Goal: Task Accomplishment & Management: Complete application form

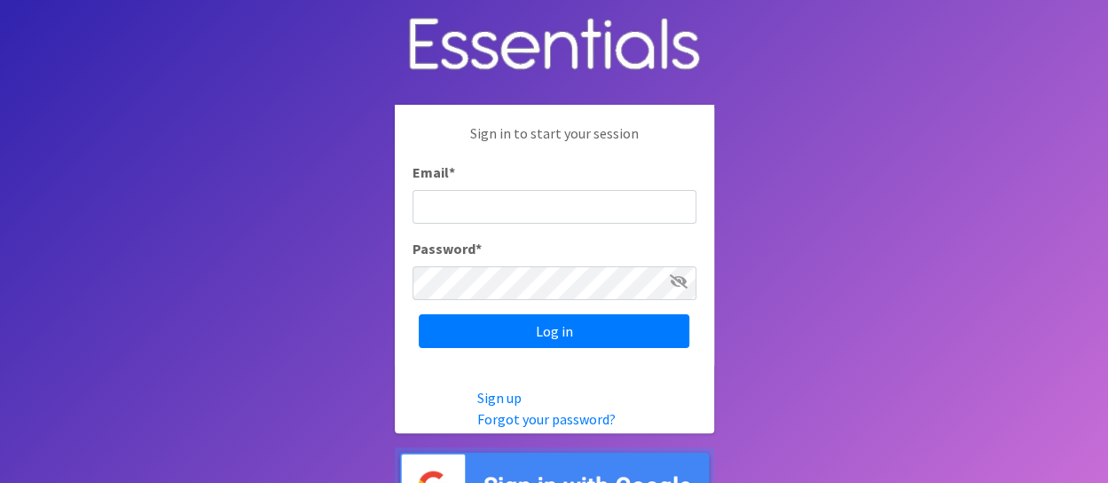
click at [502, 205] on input "Email *" at bounding box center [554, 207] width 284 height 34
type input "[PERSON_NAME][EMAIL_ADDRESS][DOMAIN_NAME]"
click at [419, 314] on input "Log in" at bounding box center [554, 331] width 271 height 34
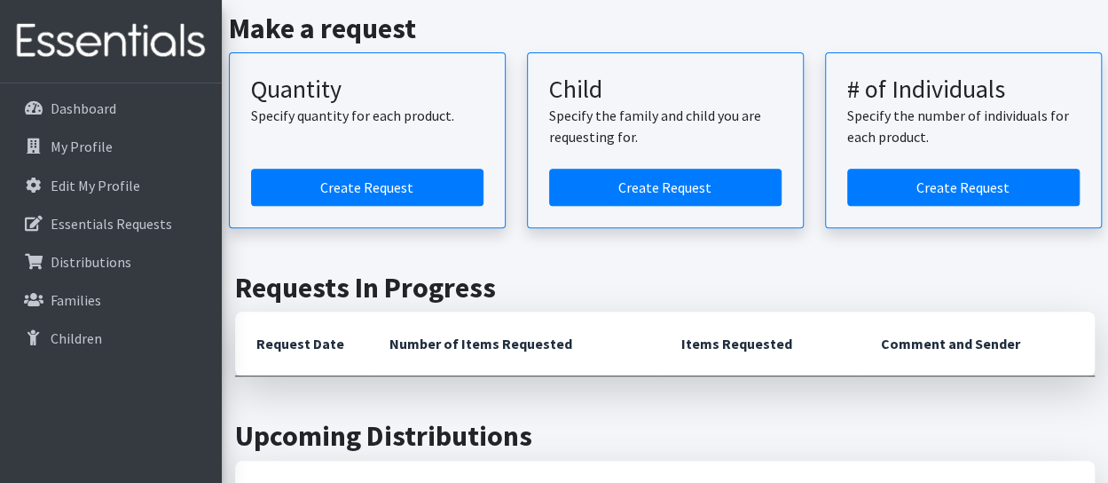
scroll to position [177, 0]
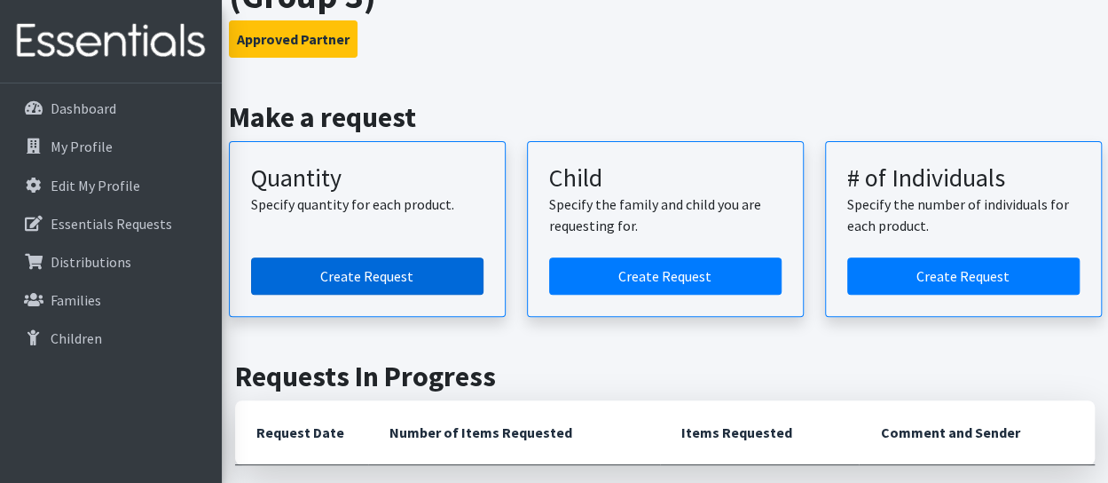
click at [399, 277] on link "Create Request" at bounding box center [367, 275] width 232 height 37
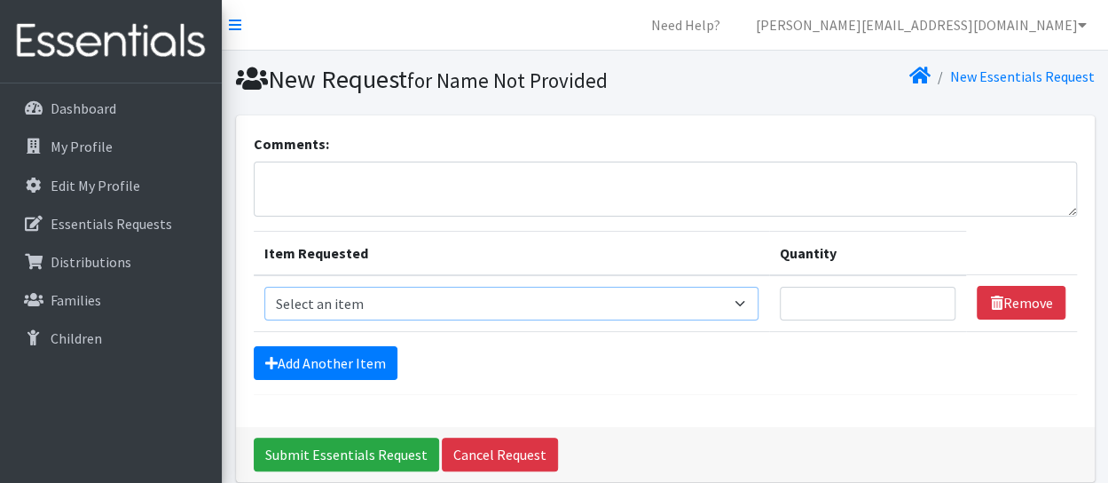
click at [388, 301] on select "Select an item Size 0/Newborn Size 1 Size 2 Size 3 Size 4 Size 5 Size 6 Size 7 …" at bounding box center [511, 304] width 495 height 34
select select "1094"
click at [264, 287] on select "Select an item Size 0/Newborn Size 1 Size 2 Size 3 Size 4 Size 5 Size 6 Size 7 …" at bounding box center [511, 304] width 495 height 34
click at [875, 302] on input "Quantity" at bounding box center [868, 304] width 176 height 34
type input "400"
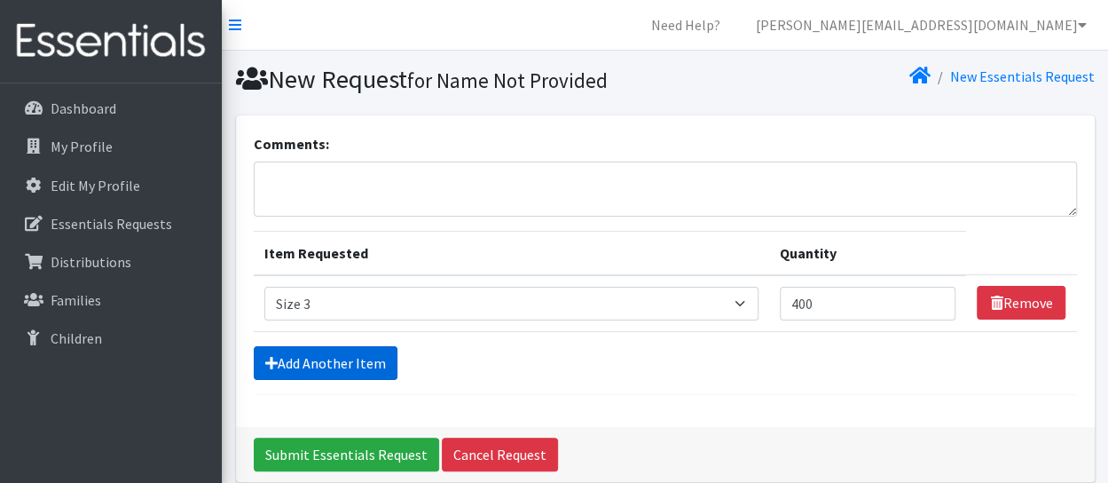
click at [309, 359] on link "Add Another Item" at bounding box center [326, 363] width 144 height 34
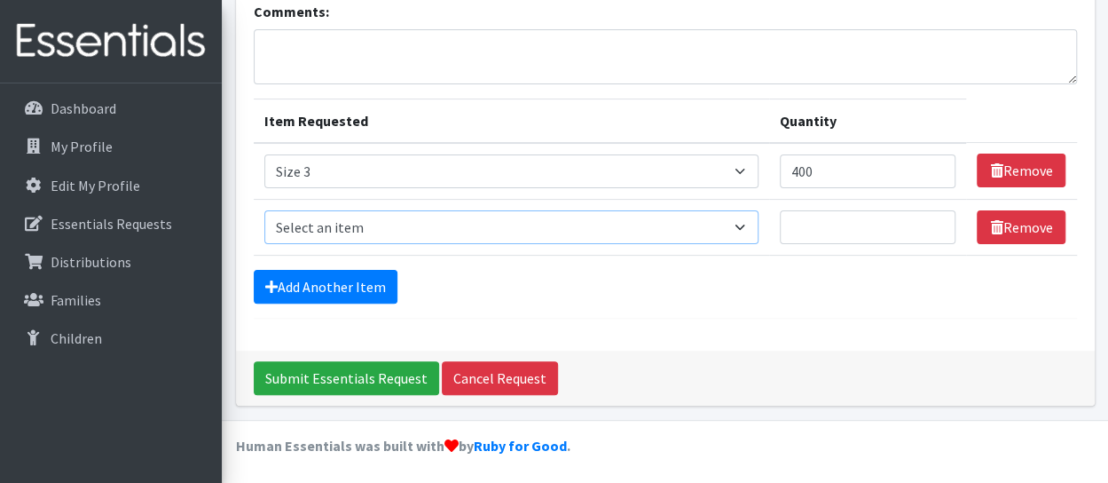
click at [752, 226] on select "Select an item Size 0/Newborn Size 1 Size 2 Size 3 Size 4 Size 5 Size 6 Size 7 …" at bounding box center [511, 227] width 495 height 34
select select "1098"
click at [264, 210] on select "Select an item Size 0/Newborn Size 1 Size 2 Size 3 Size 4 Size 5 Size 6 Size 7 …" at bounding box center [511, 227] width 495 height 34
click at [800, 223] on input "Quantity" at bounding box center [868, 227] width 176 height 34
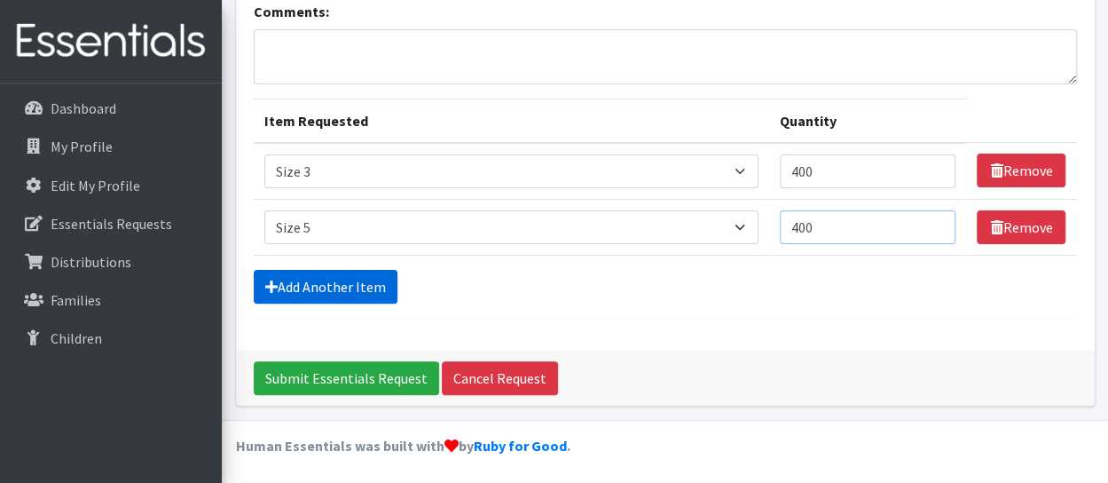
type input "400"
click at [307, 290] on link "Add Another Item" at bounding box center [326, 287] width 144 height 34
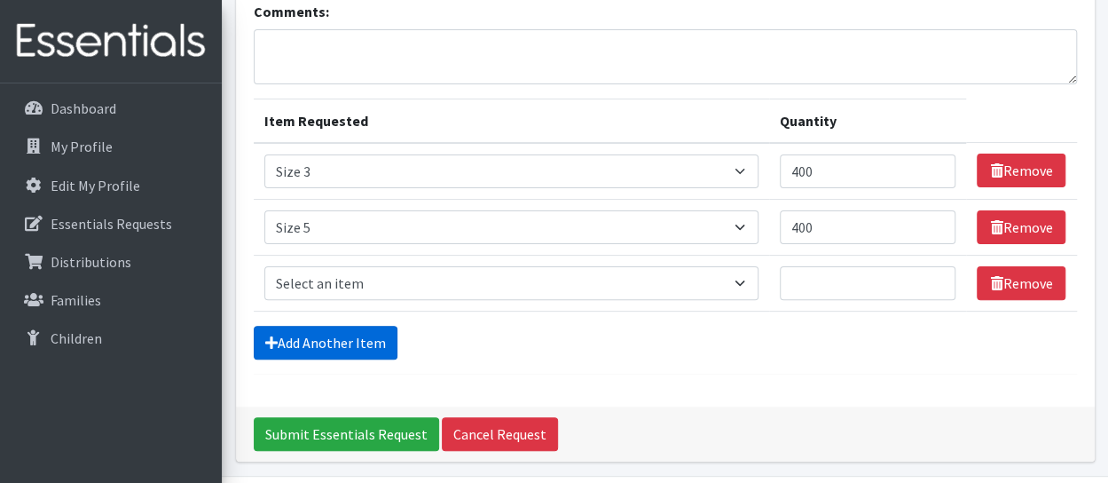
scroll to position [188, 0]
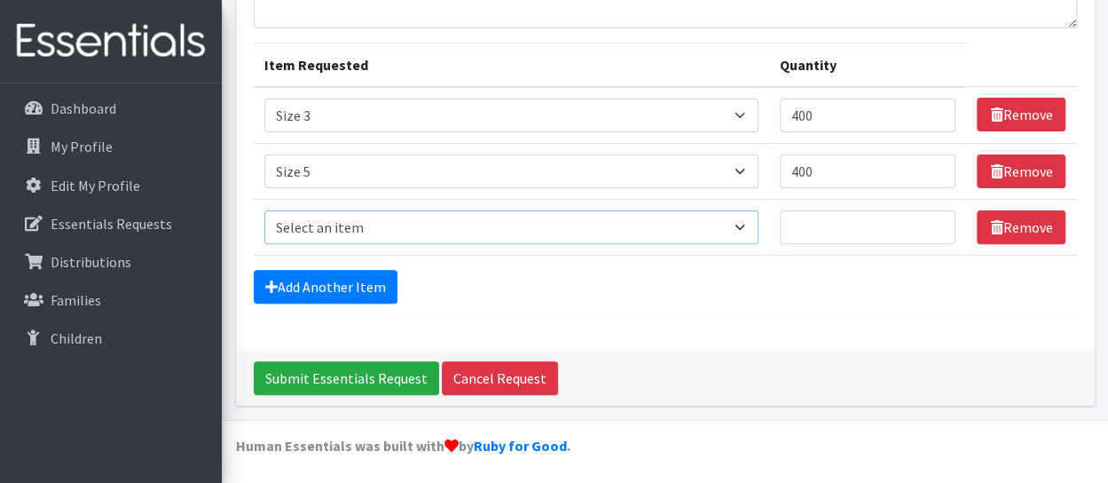
click at [440, 232] on select "Select an item Size 0/Newborn Size 1 Size 2 Size 3 Size 4 Size 5 Size 6 Size 7 …" at bounding box center [511, 227] width 495 height 34
select select "1100"
click at [264, 210] on select "Select an item Size 0/Newborn Size 1 Size 2 Size 3 Size 4 Size 5 Size 6 Size 7 …" at bounding box center [511, 227] width 495 height 34
click at [868, 230] on input "Quantity" at bounding box center [868, 227] width 176 height 34
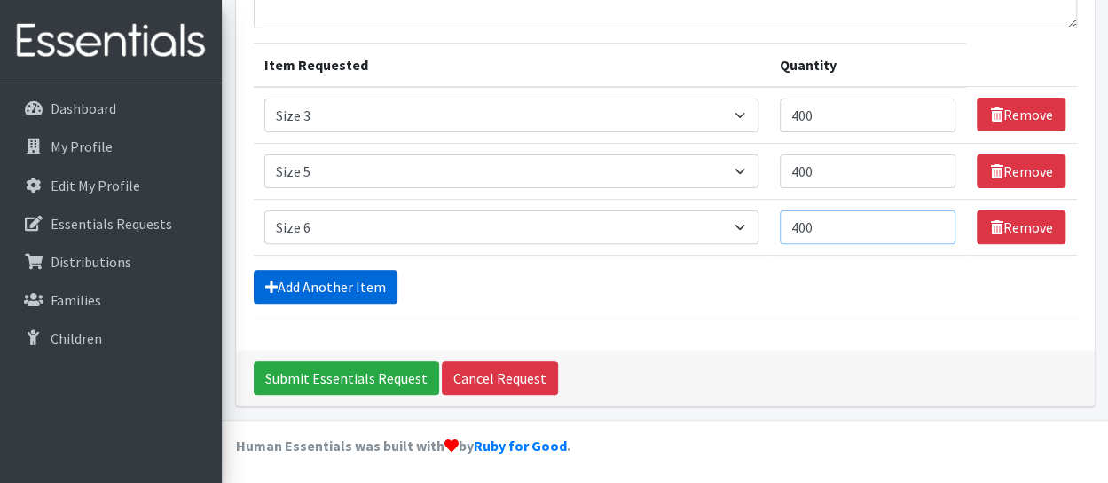
type input "400"
click at [353, 287] on link "Add Another Item" at bounding box center [326, 287] width 144 height 34
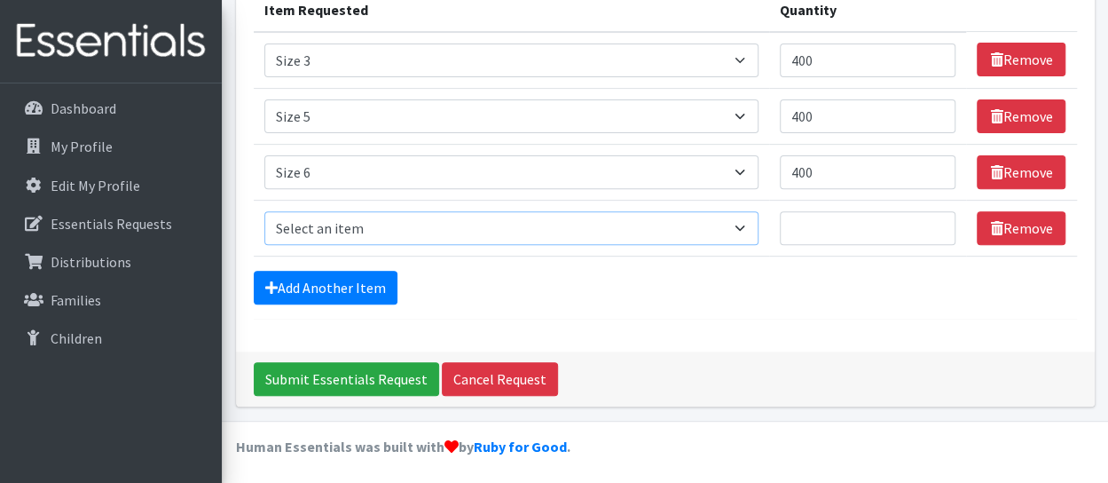
click at [622, 219] on select "Select an item Size 0/Newborn Size 1 Size 2 Size 3 Size 4 Size 5 Size 6 Size 7 …" at bounding box center [511, 228] width 495 height 34
select select "6073"
click at [264, 211] on select "Select an item Size 0/Newborn Size 1 Size 2 Size 3 Size 4 Size 5 Size 6 Size 7 …" at bounding box center [511, 228] width 495 height 34
click at [838, 225] on input "Quantity" at bounding box center [868, 228] width 176 height 34
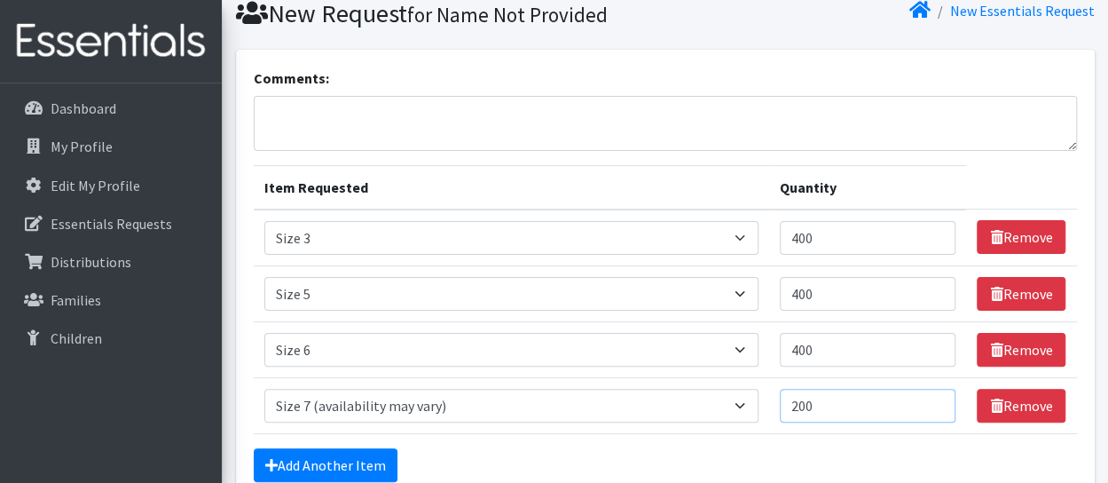
scroll to position [154, 0]
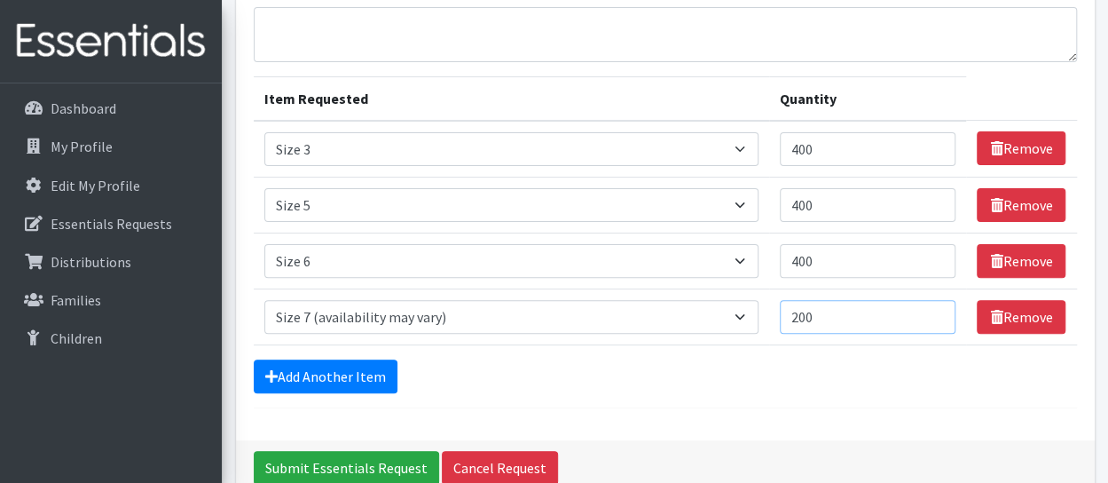
type input "200"
click at [823, 256] on input "400" at bounding box center [868, 261] width 176 height 34
type input "4"
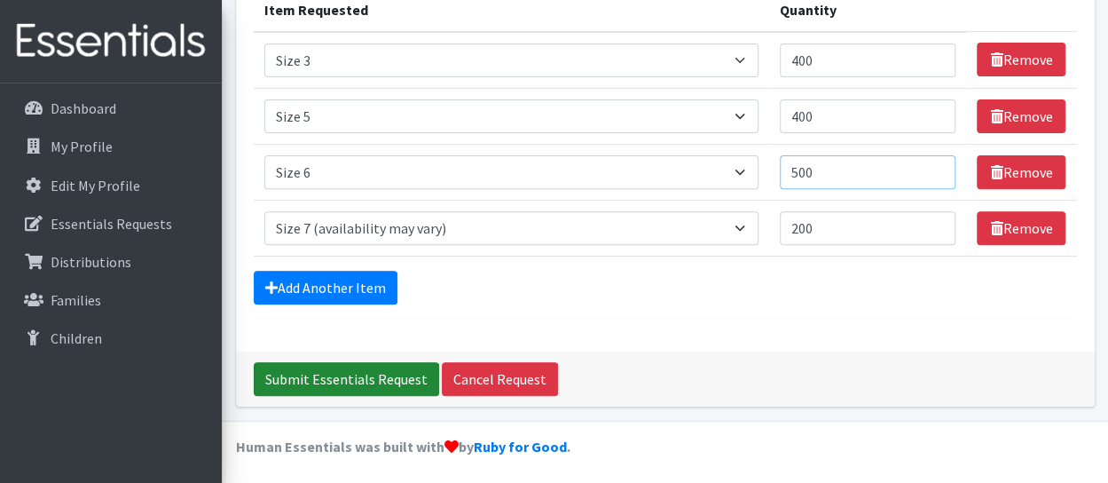
type input "500"
click at [383, 370] on input "Submit Essentials Request" at bounding box center [346, 379] width 185 height 34
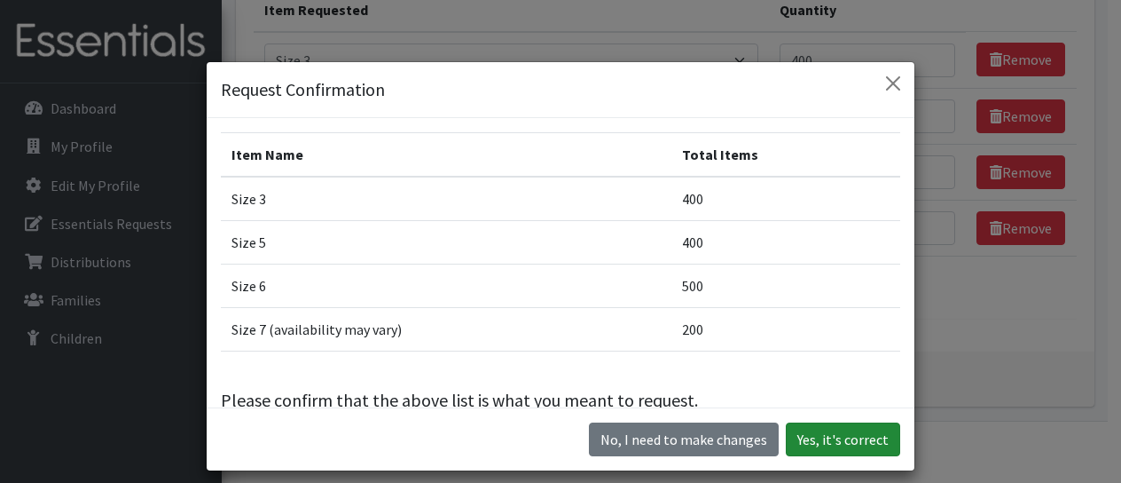
click at [832, 438] on button "Yes, it's correct" at bounding box center [843, 439] width 114 height 34
